Goal: Task Accomplishment & Management: Use online tool/utility

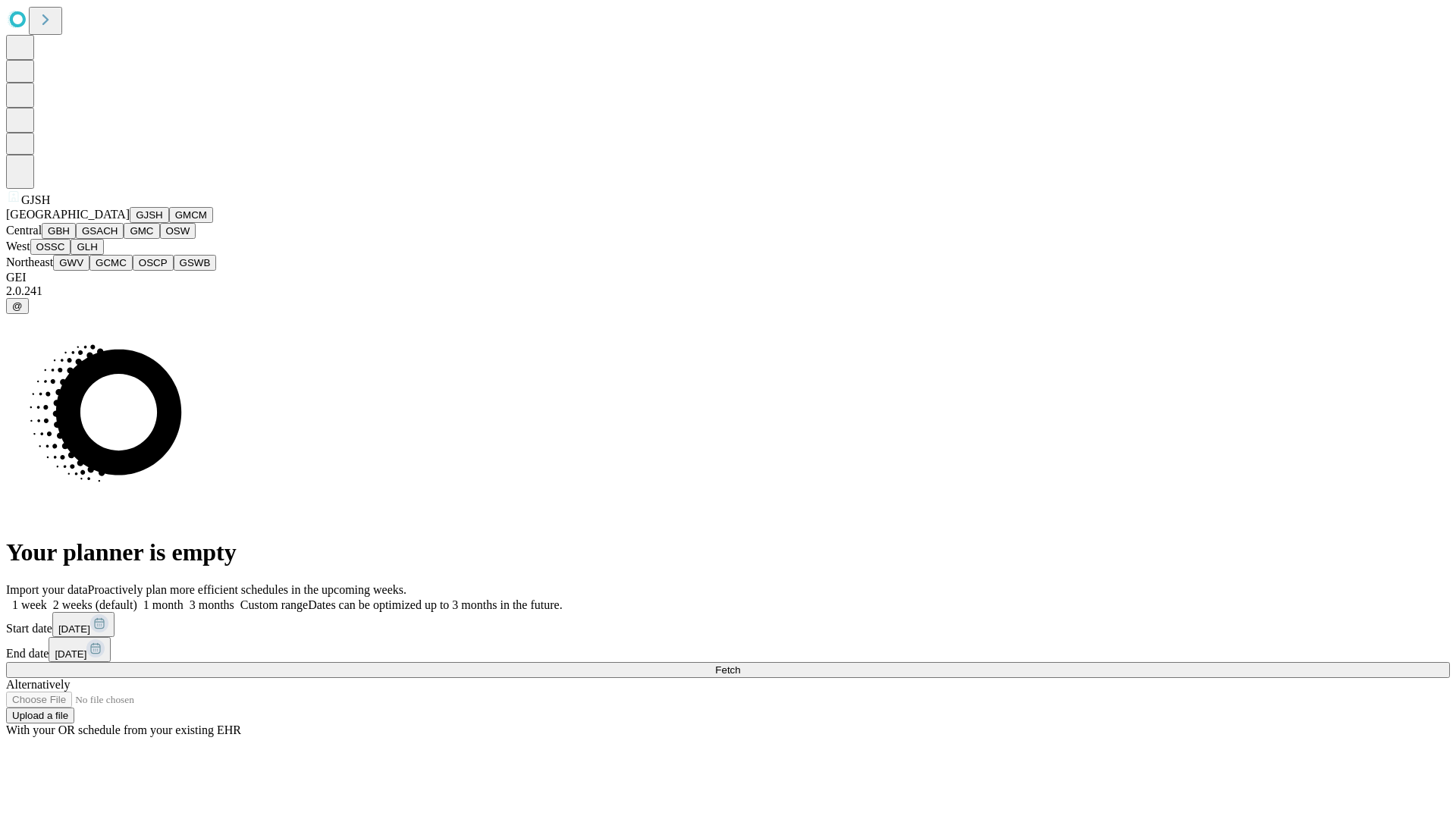
click at [129, 223] on button "GJSH" at bounding box center [149, 215] width 40 height 16
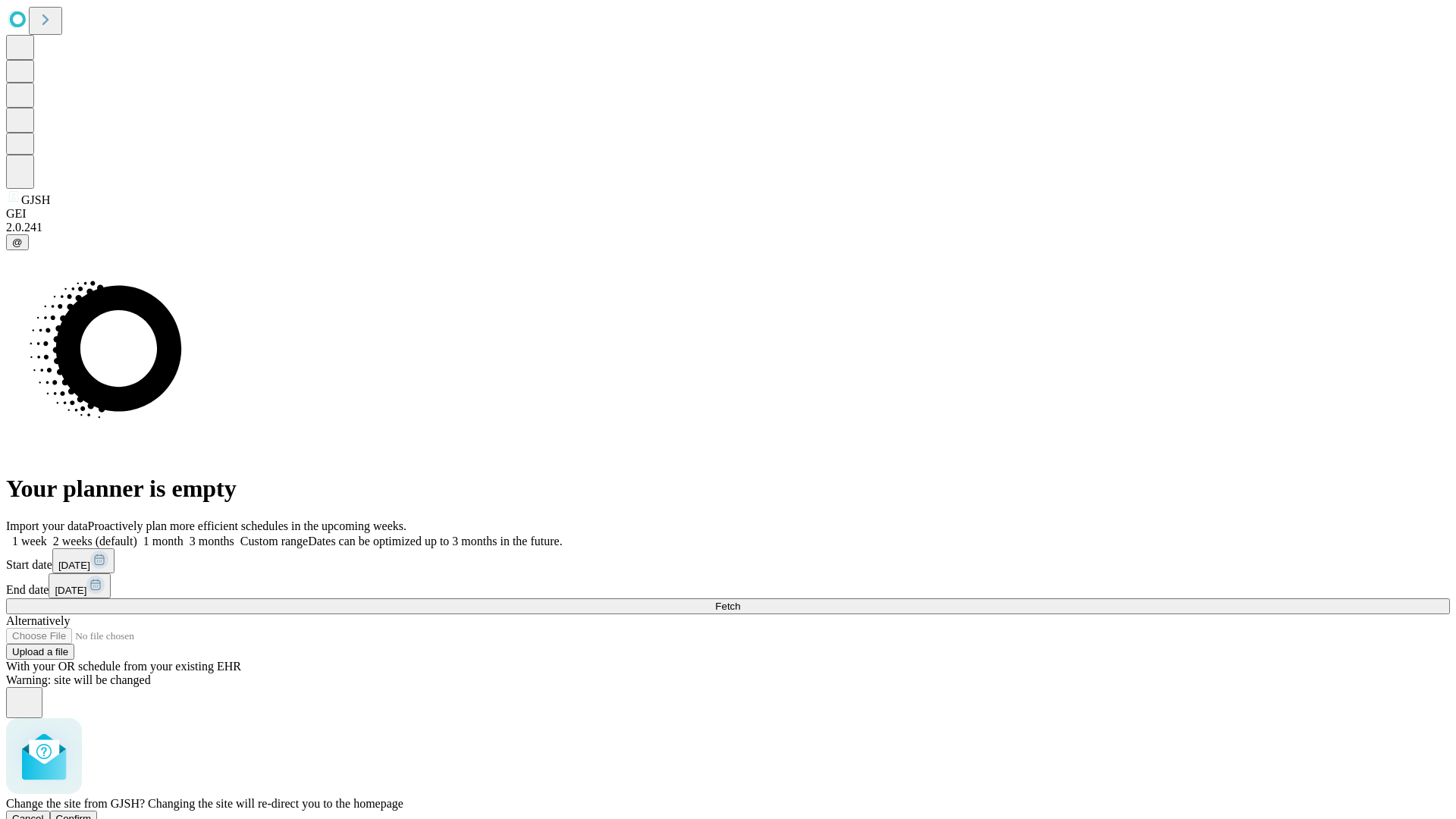
click at [92, 813] on span "Confirm" at bounding box center [74, 818] width 35 height 12
click at [47, 535] on label "1 week" at bounding box center [27, 541] width 41 height 13
click at [740, 600] on span "Fetch" at bounding box center [727, 606] width 25 height 12
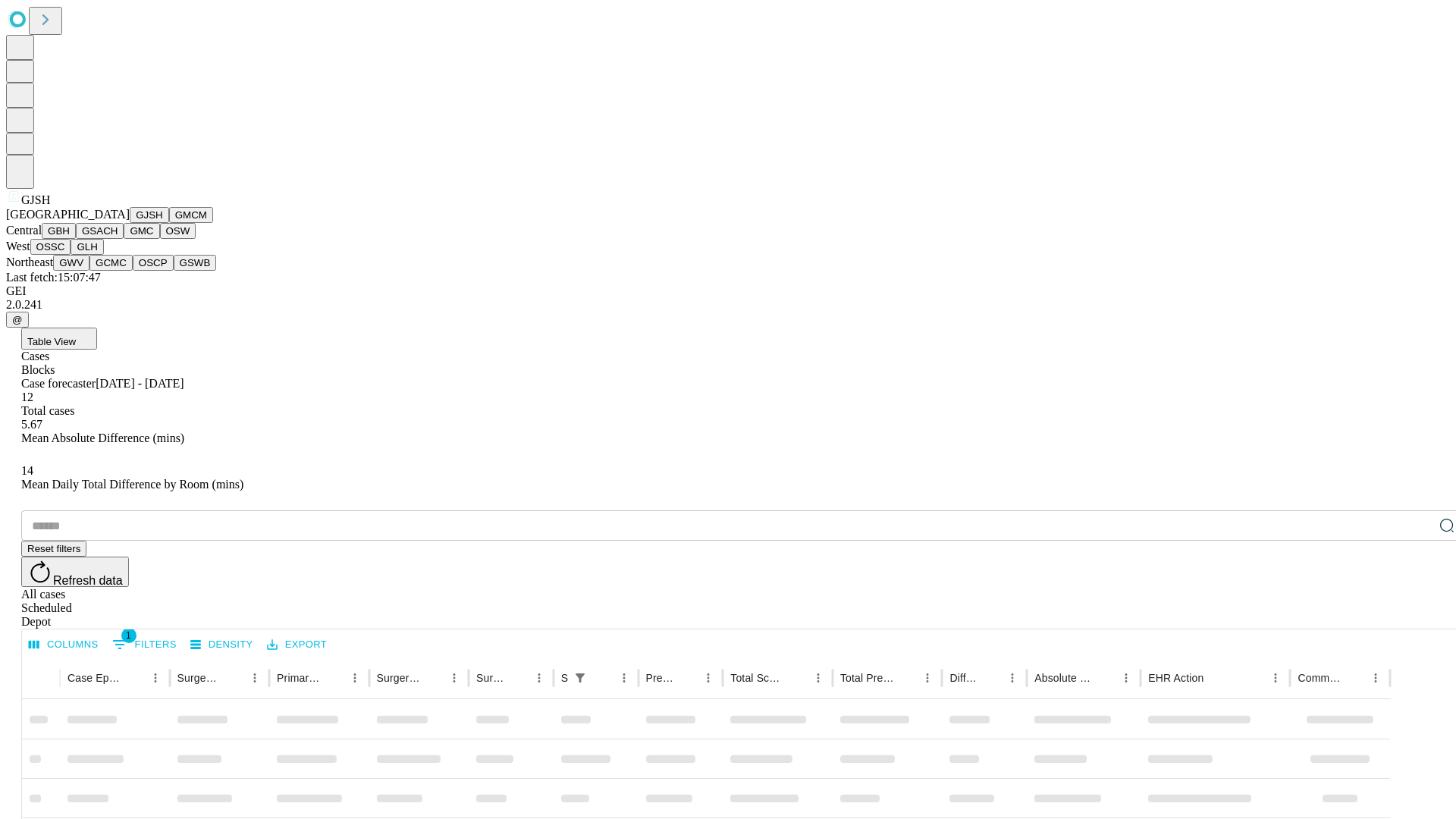
click at [169, 223] on button "GMCM" at bounding box center [191, 215] width 44 height 16
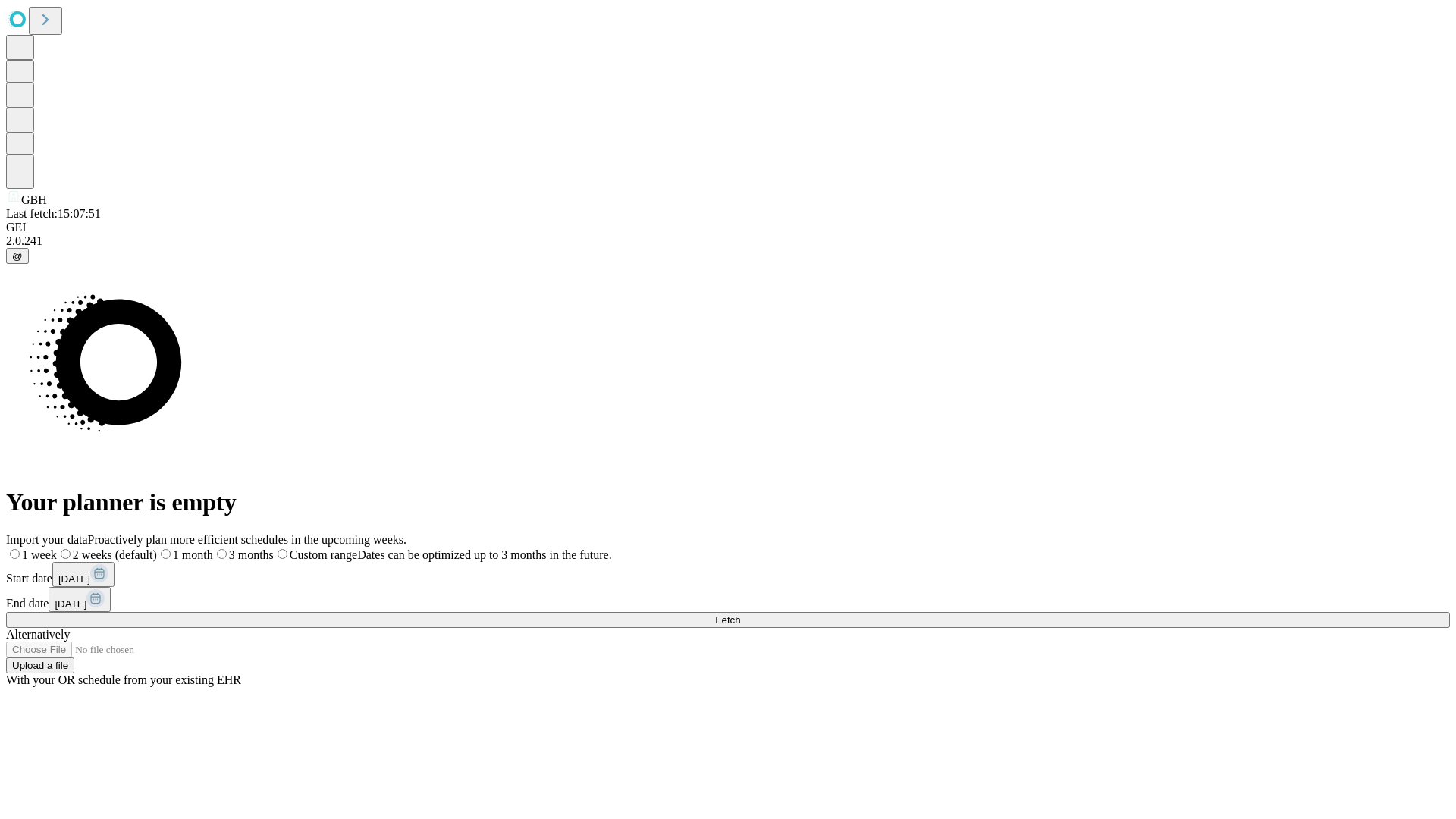
click at [57, 548] on label "1 week" at bounding box center [31, 554] width 50 height 13
click at [740, 614] on span "Fetch" at bounding box center [727, 619] width 25 height 12
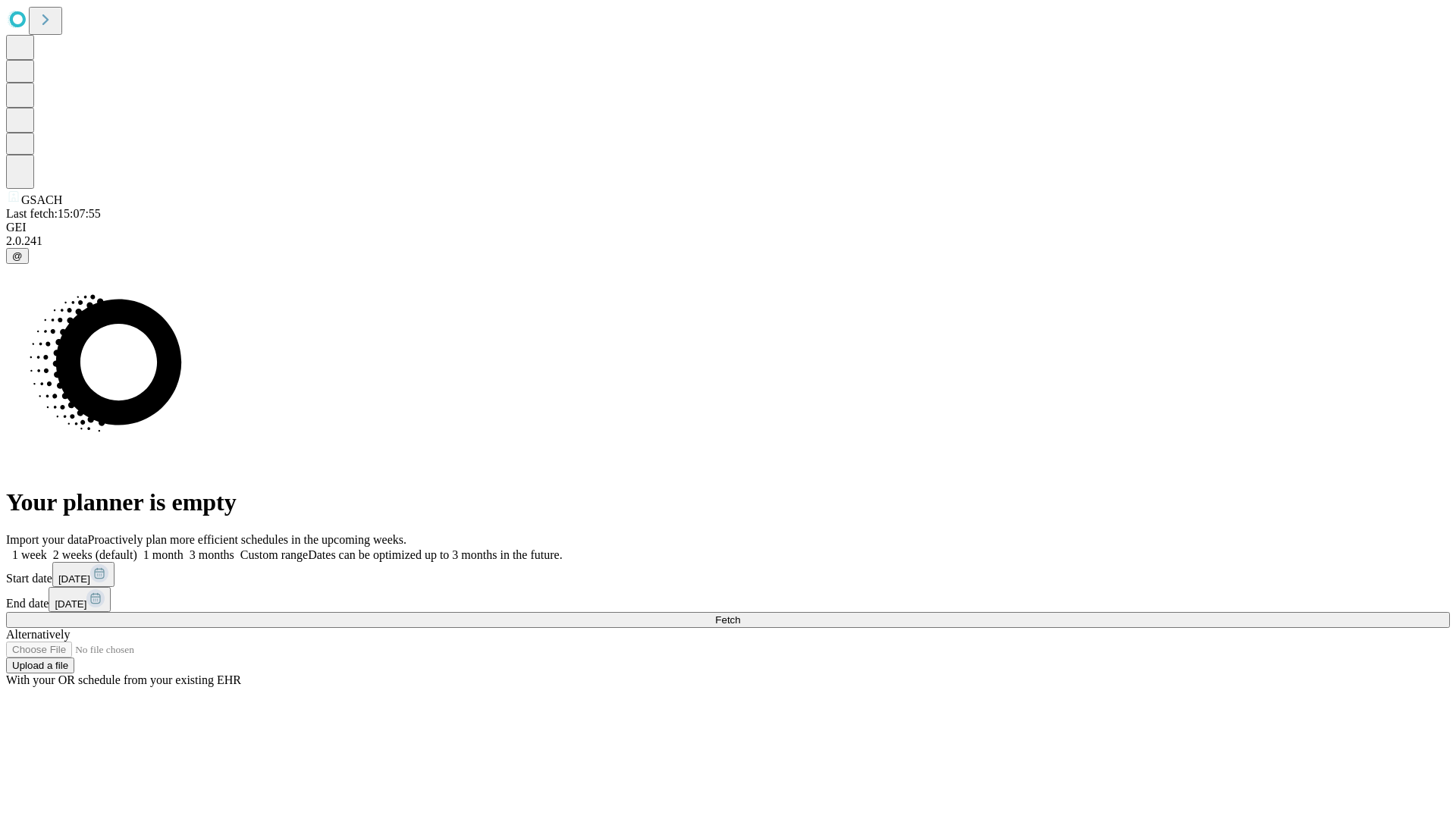
click at [47, 548] on label "1 week" at bounding box center [27, 554] width 41 height 13
click at [740, 614] on span "Fetch" at bounding box center [727, 619] width 25 height 12
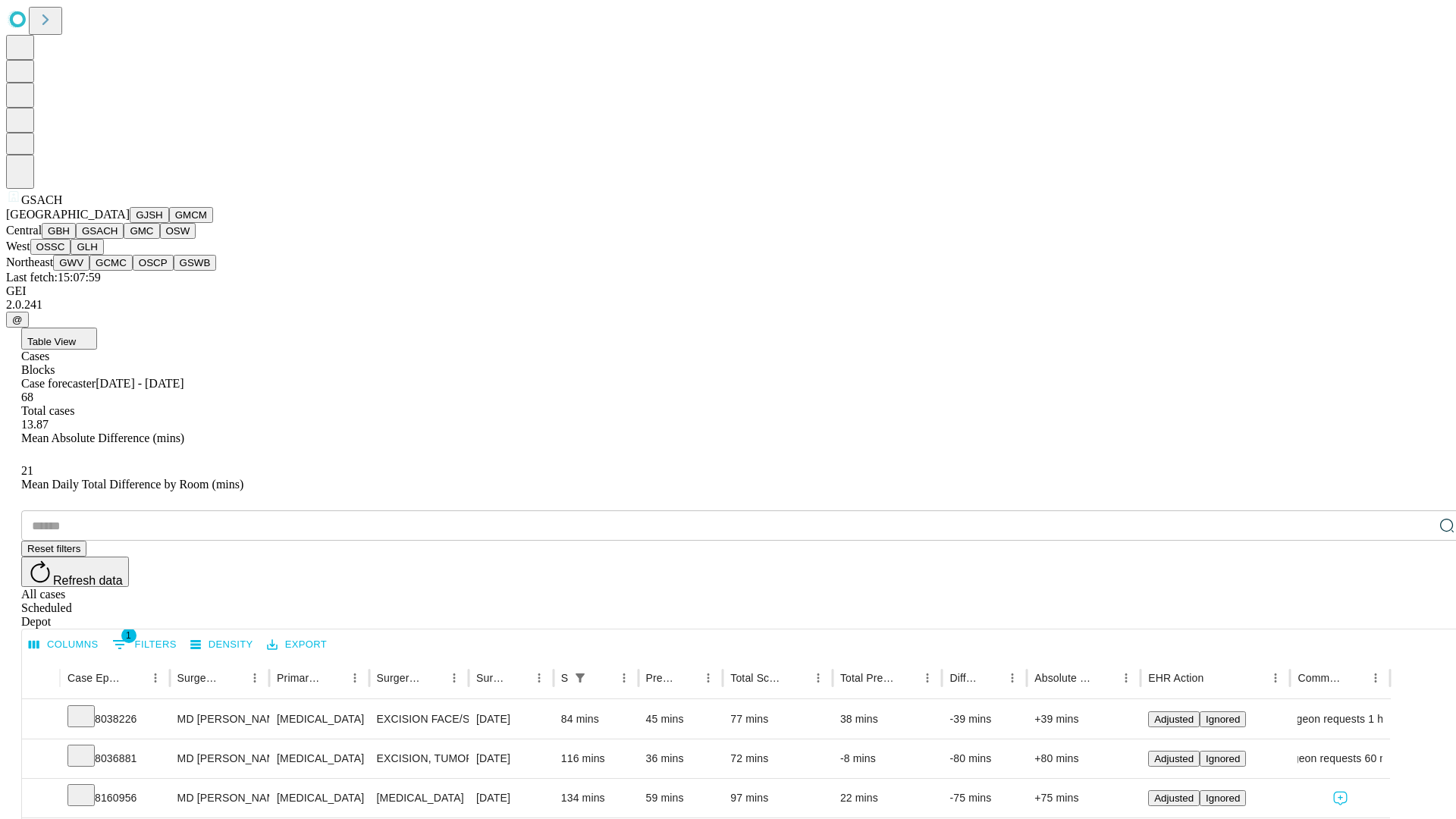
click at [124, 239] on button "GMC" at bounding box center [142, 231] width 35 height 16
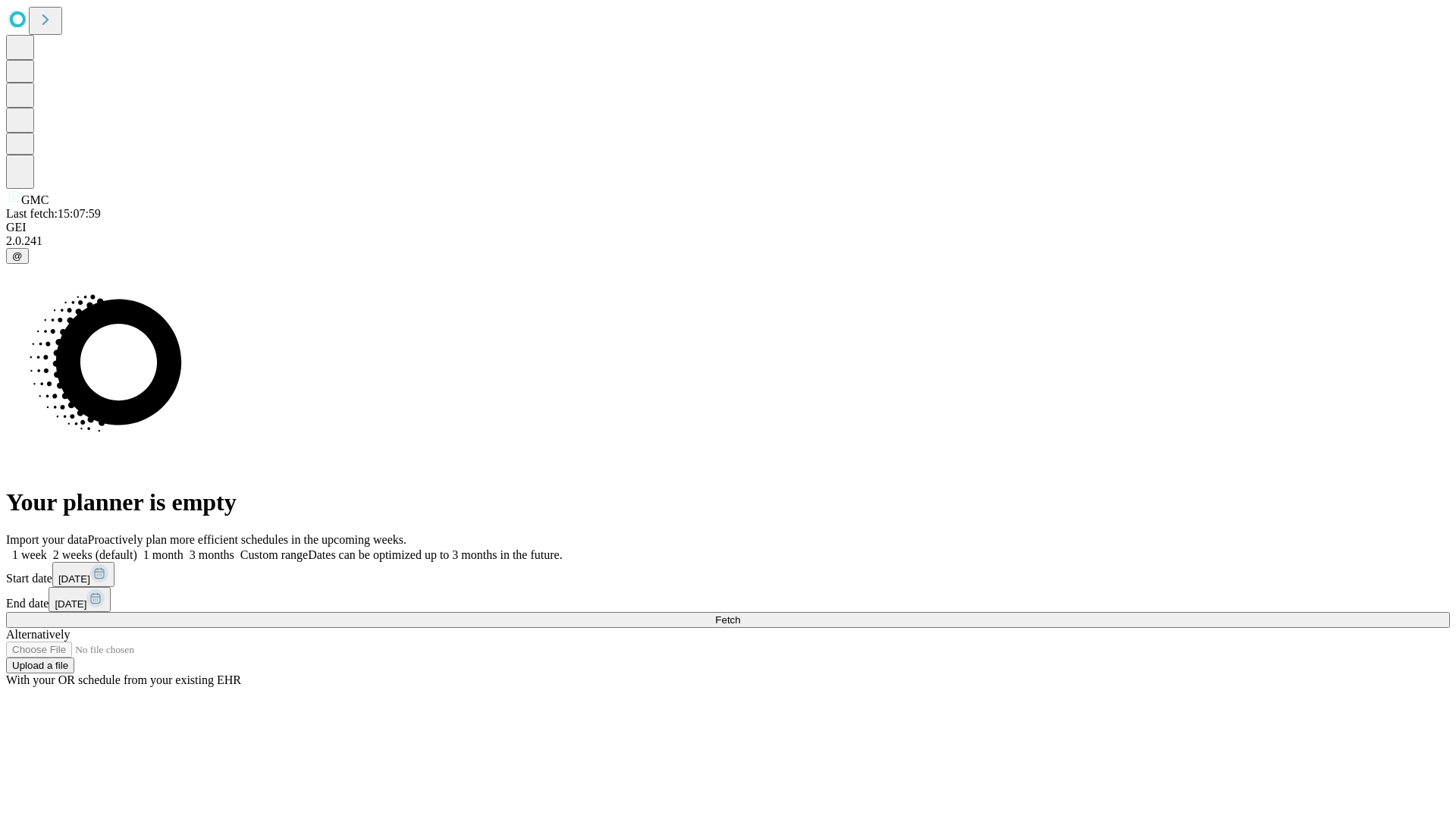
click at [740, 614] on span "Fetch" at bounding box center [727, 619] width 25 height 12
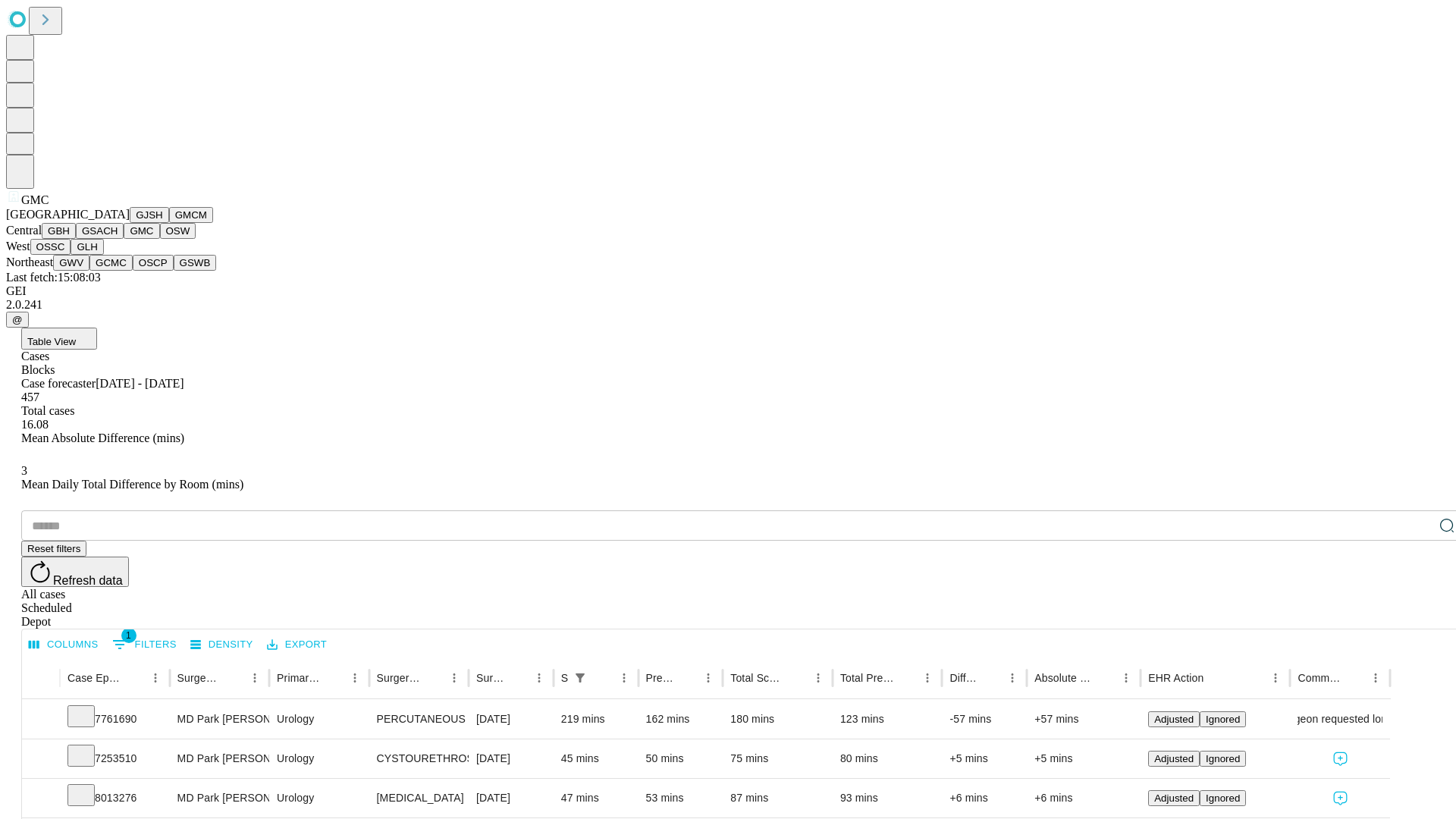
click at [160, 239] on button "OSW" at bounding box center [178, 231] width 36 height 16
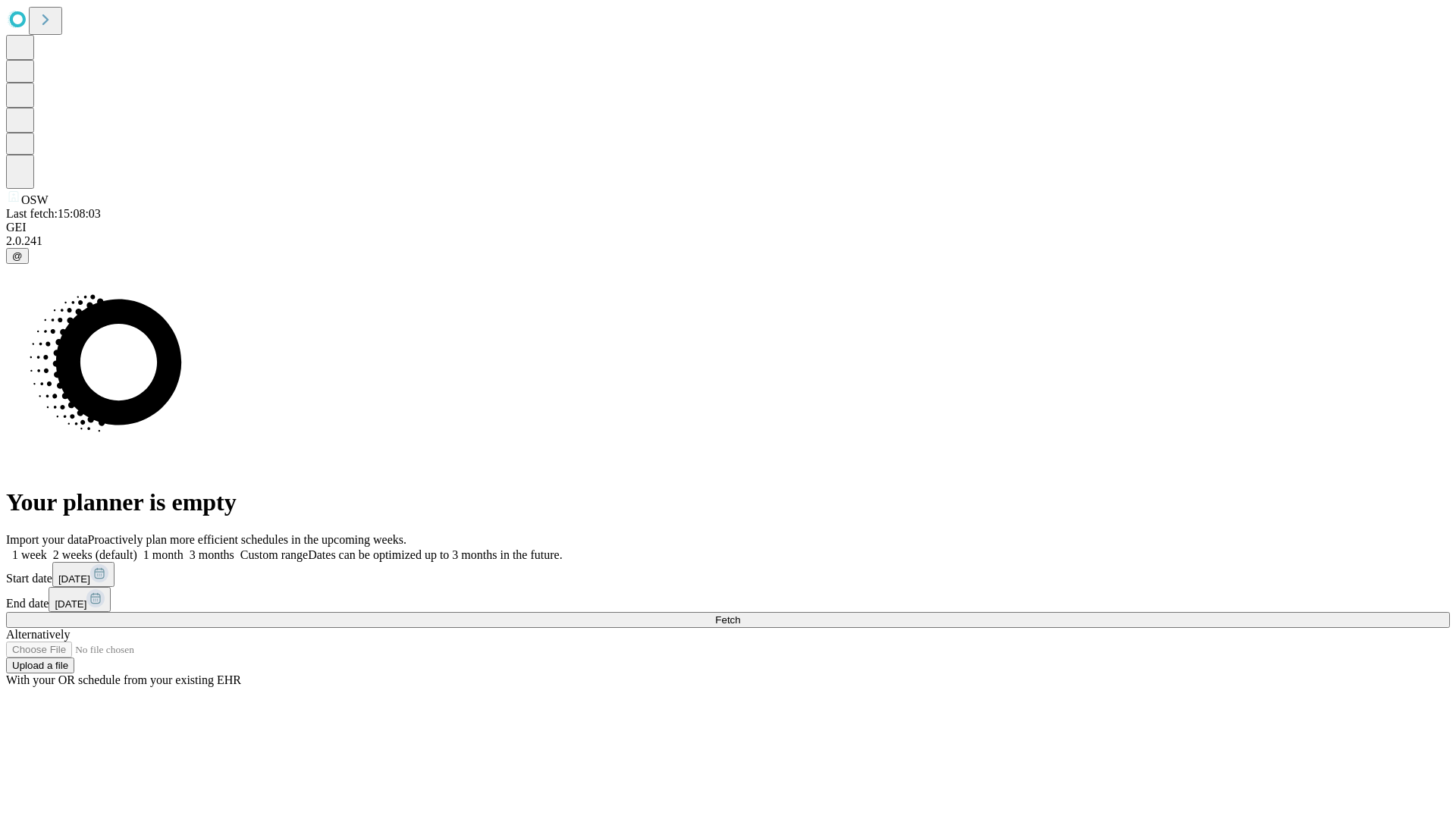
click at [47, 548] on label "1 week" at bounding box center [27, 554] width 41 height 13
click at [740, 614] on span "Fetch" at bounding box center [727, 619] width 25 height 12
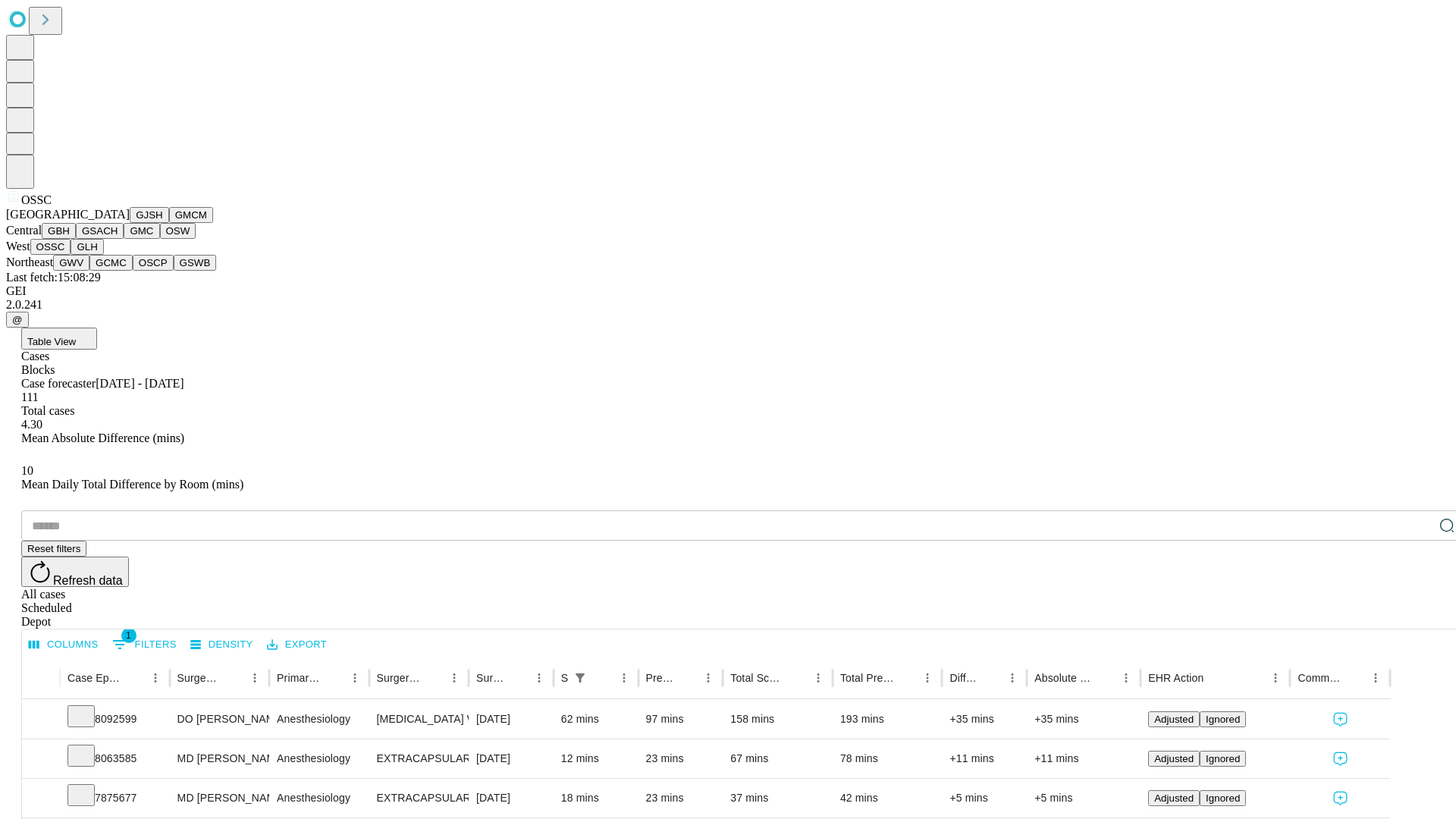
click at [103, 255] on button "GLH" at bounding box center [87, 247] width 33 height 16
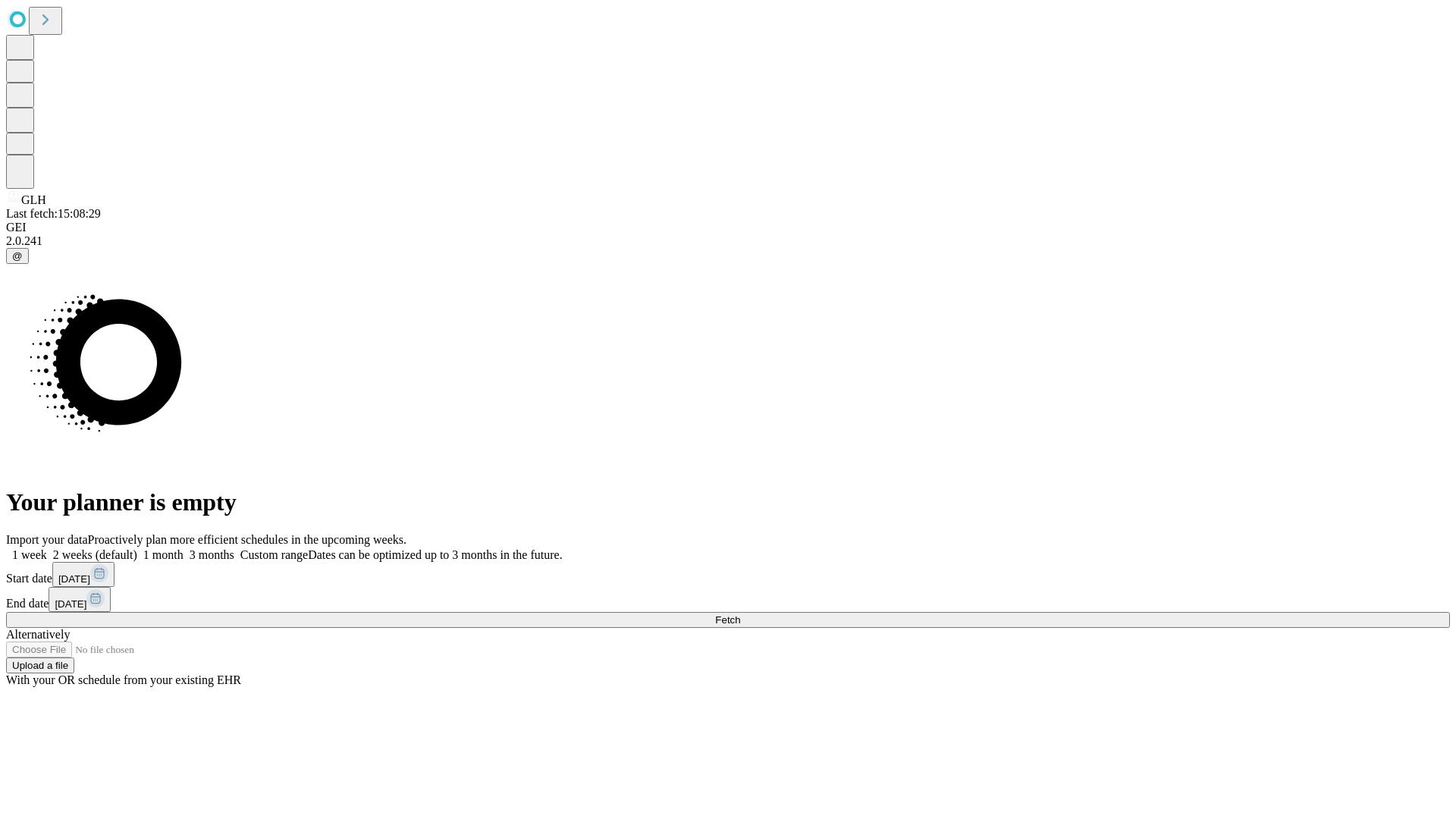
click at [47, 548] on label "1 week" at bounding box center [27, 554] width 41 height 13
click at [740, 614] on span "Fetch" at bounding box center [727, 619] width 25 height 12
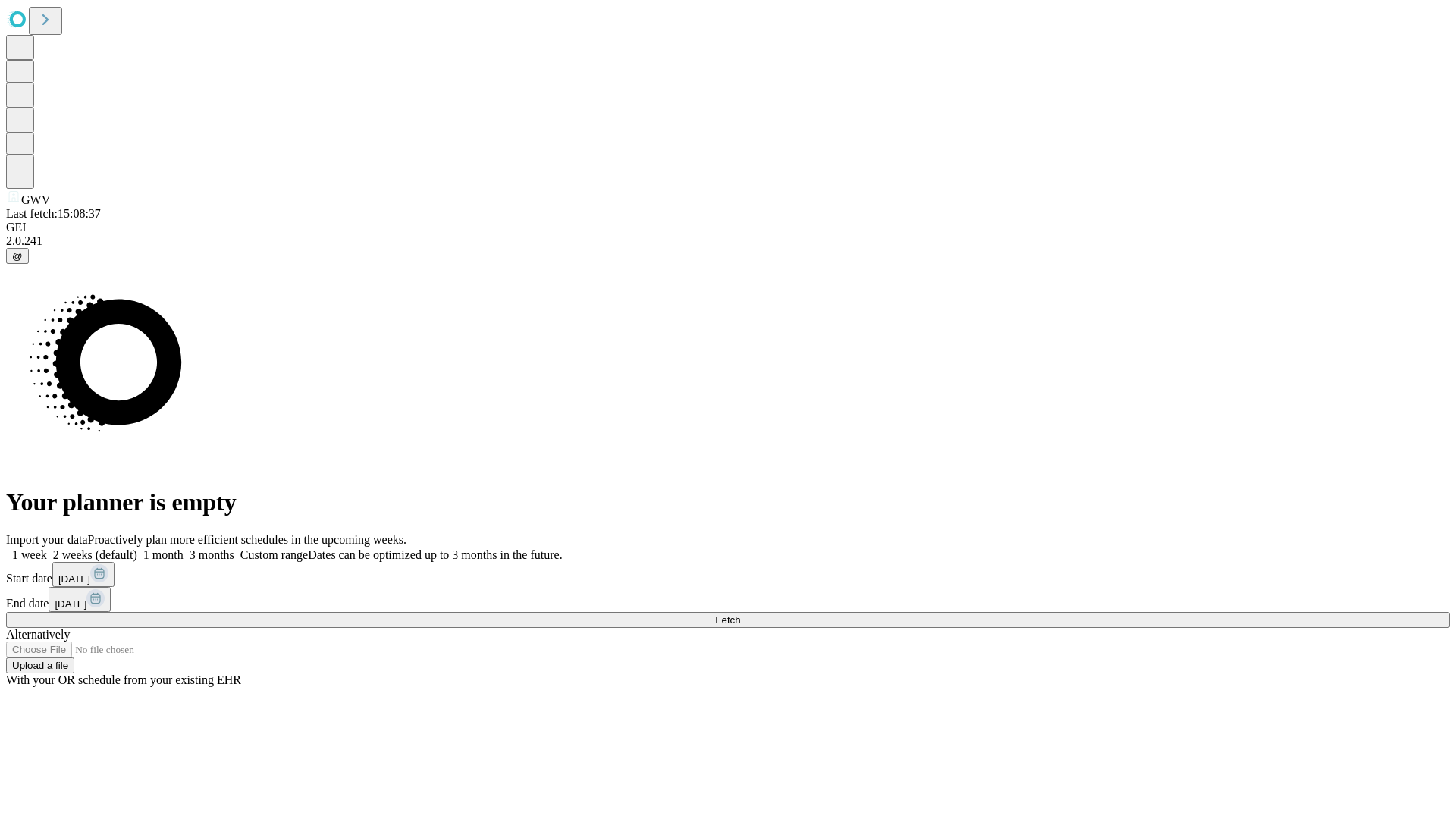
click at [47, 548] on label "1 week" at bounding box center [27, 554] width 41 height 13
click at [740, 614] on span "Fetch" at bounding box center [727, 619] width 25 height 12
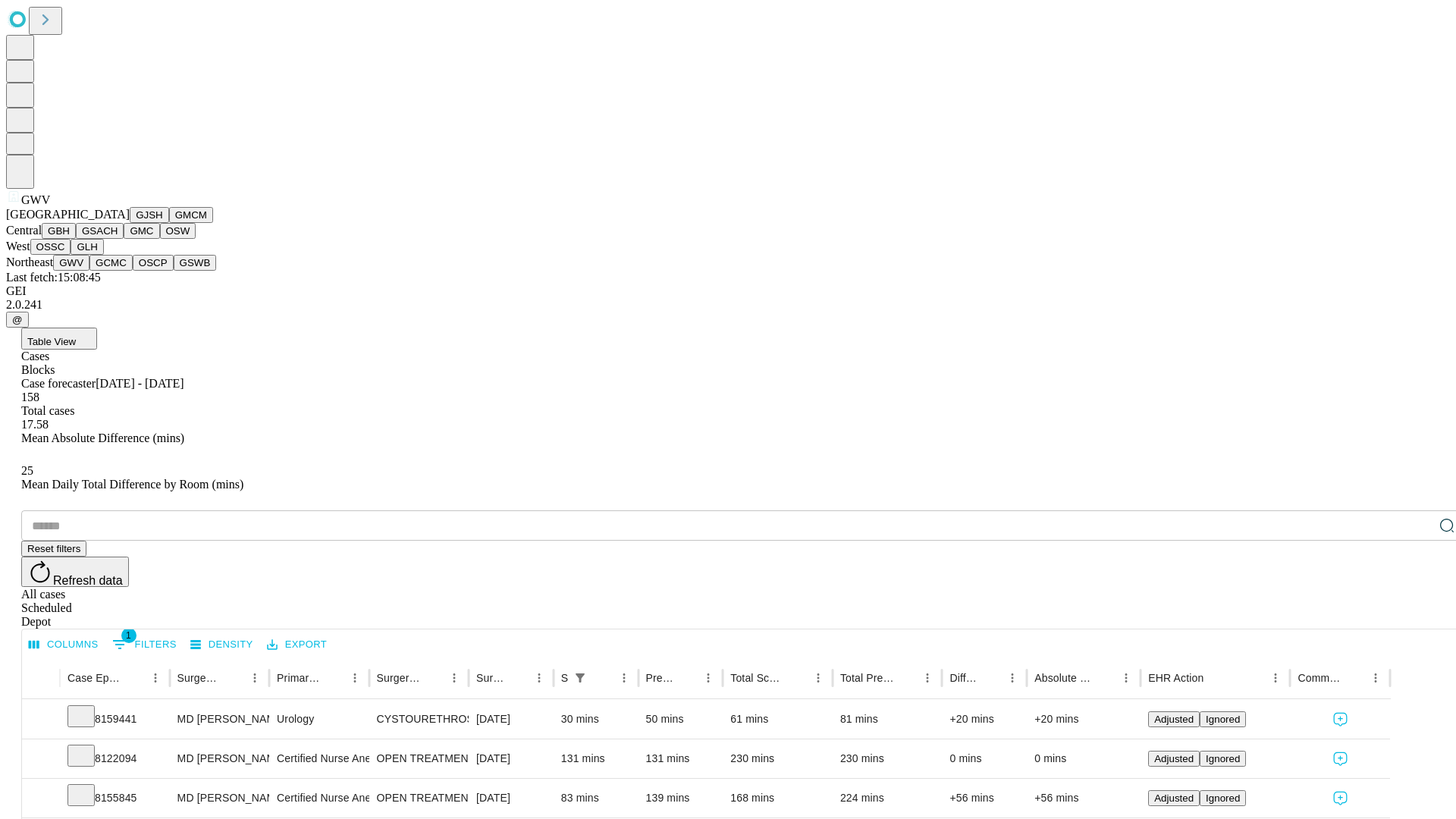
click at [118, 271] on button "GCMC" at bounding box center [111, 263] width 43 height 16
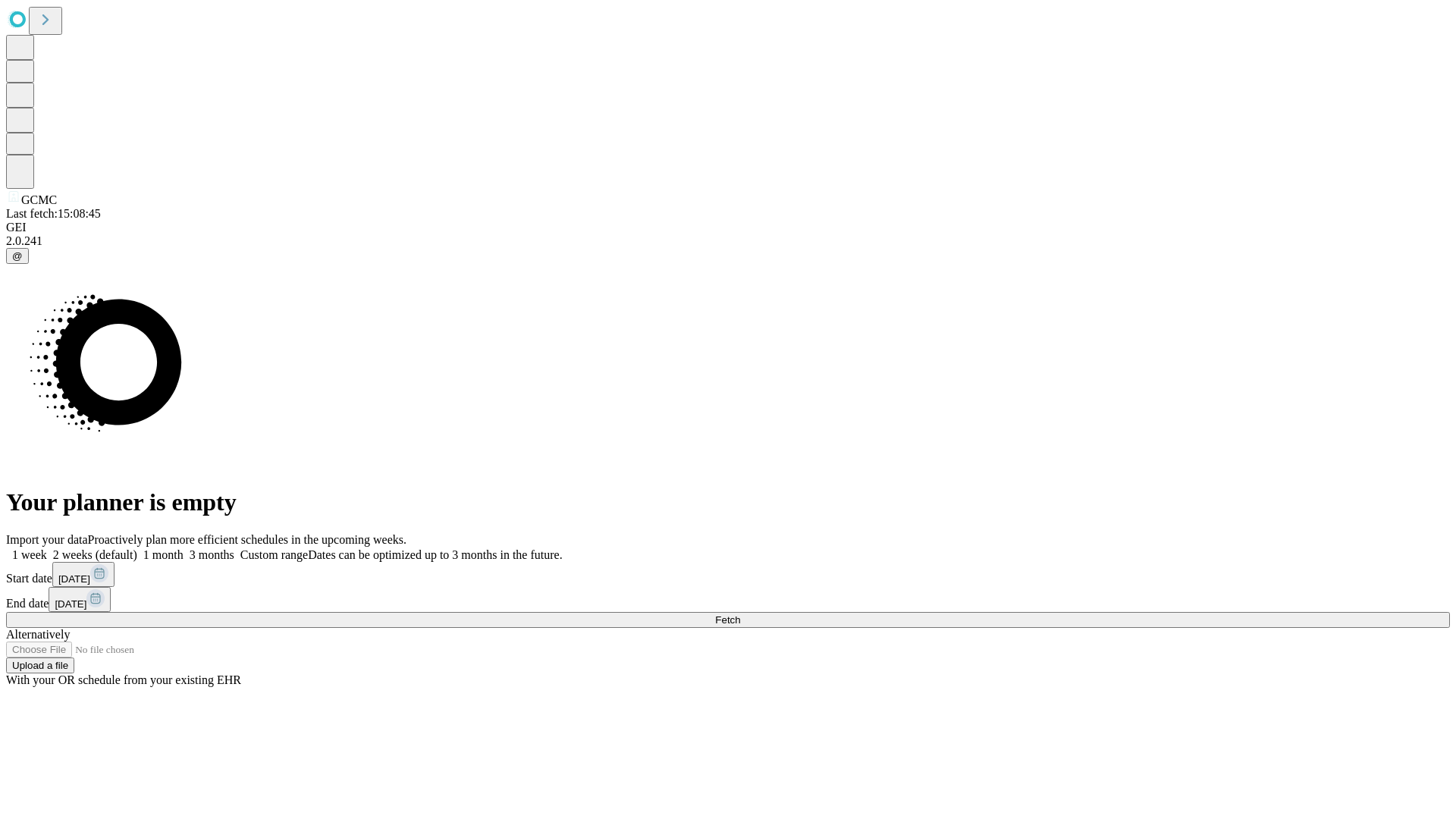
click at [47, 548] on label "1 week" at bounding box center [27, 554] width 41 height 13
click at [740, 614] on span "Fetch" at bounding box center [727, 619] width 25 height 12
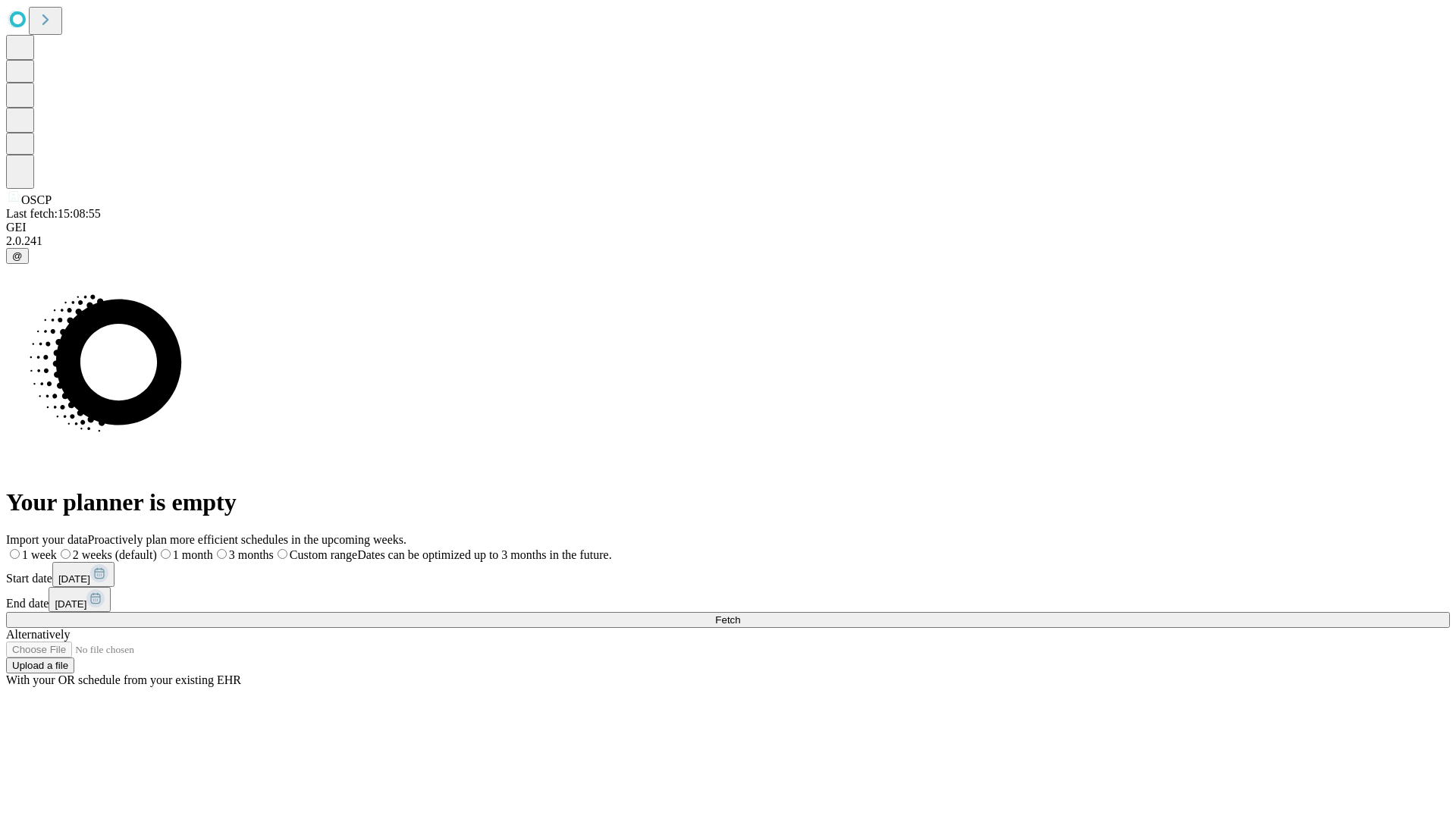
click at [57, 548] on label "1 week" at bounding box center [31, 554] width 50 height 13
click at [740, 614] on span "Fetch" at bounding box center [727, 619] width 25 height 12
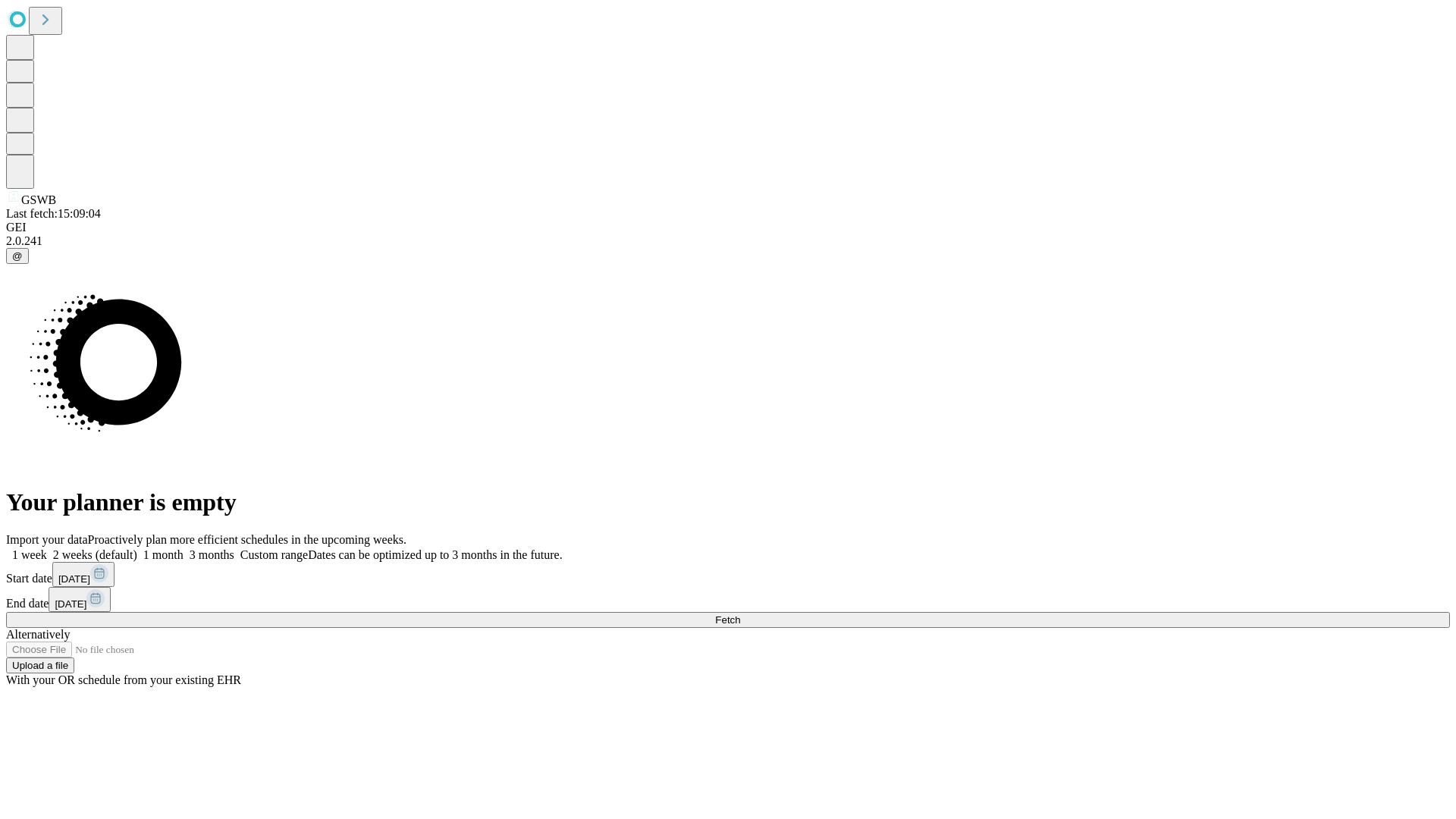
click at [47, 548] on label "1 week" at bounding box center [27, 554] width 41 height 13
click at [740, 614] on span "Fetch" at bounding box center [727, 619] width 25 height 12
